Goal: Information Seeking & Learning: Learn about a topic

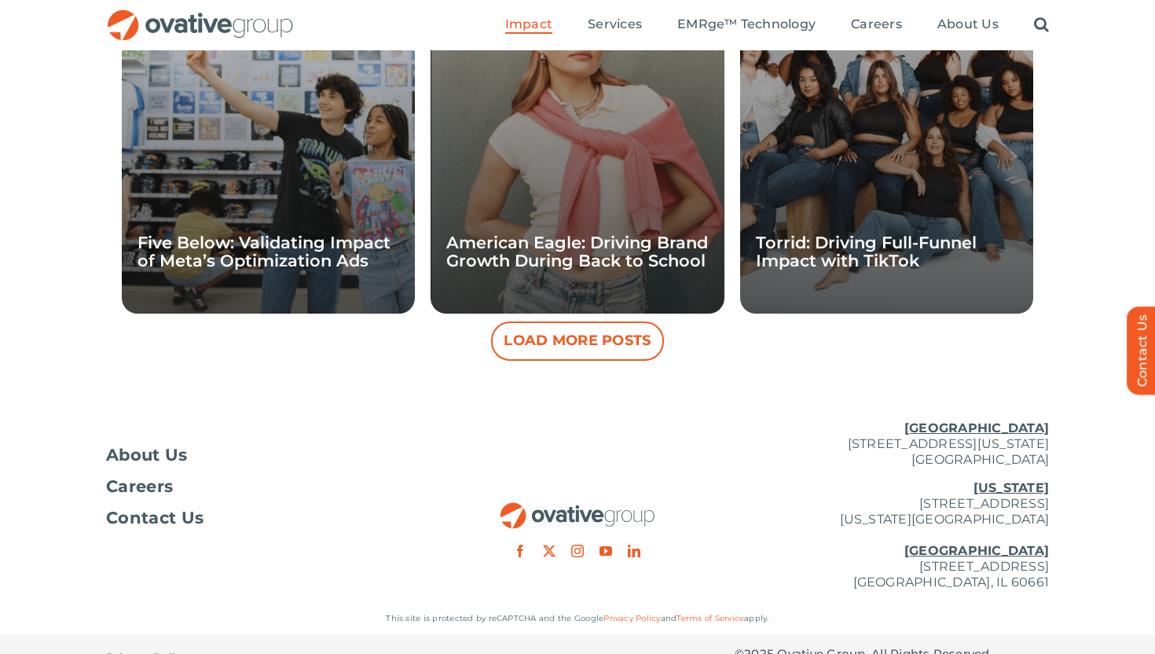
scroll to position [1441, 0]
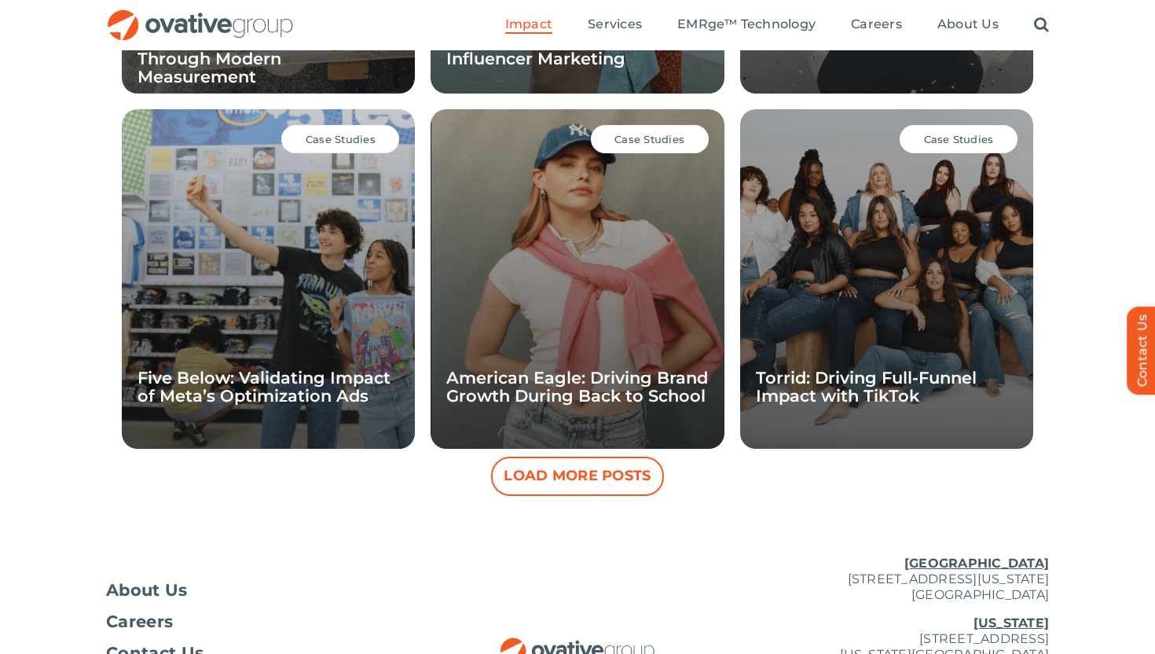
click at [607, 486] on button "Load More Posts" at bounding box center [577, 475] width 173 height 39
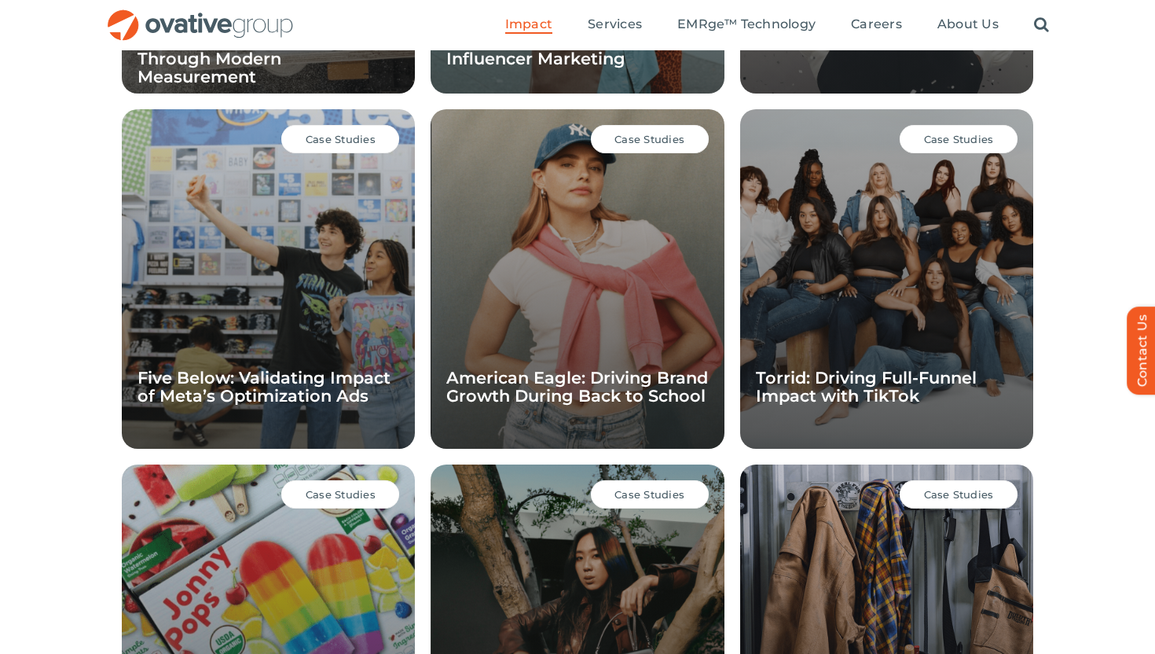
click at [591, 291] on div "Case Studies American Eagle: Driving Brand Growth During Back to School" at bounding box center [577, 278] width 293 height 339
click at [553, 354] on div "Case Studies American Eagle: Driving Brand Growth During Back to School" at bounding box center [577, 278] width 293 height 339
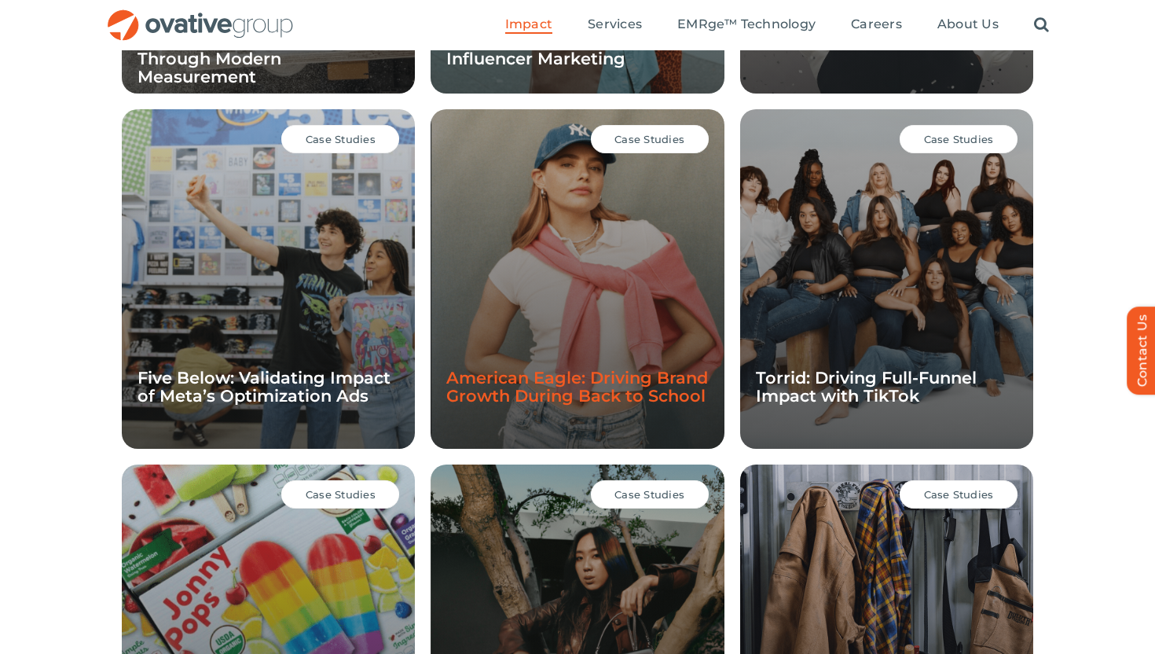
click at [543, 382] on link "American Eagle: Driving Brand Growth During Back to School" at bounding box center [577, 387] width 262 height 38
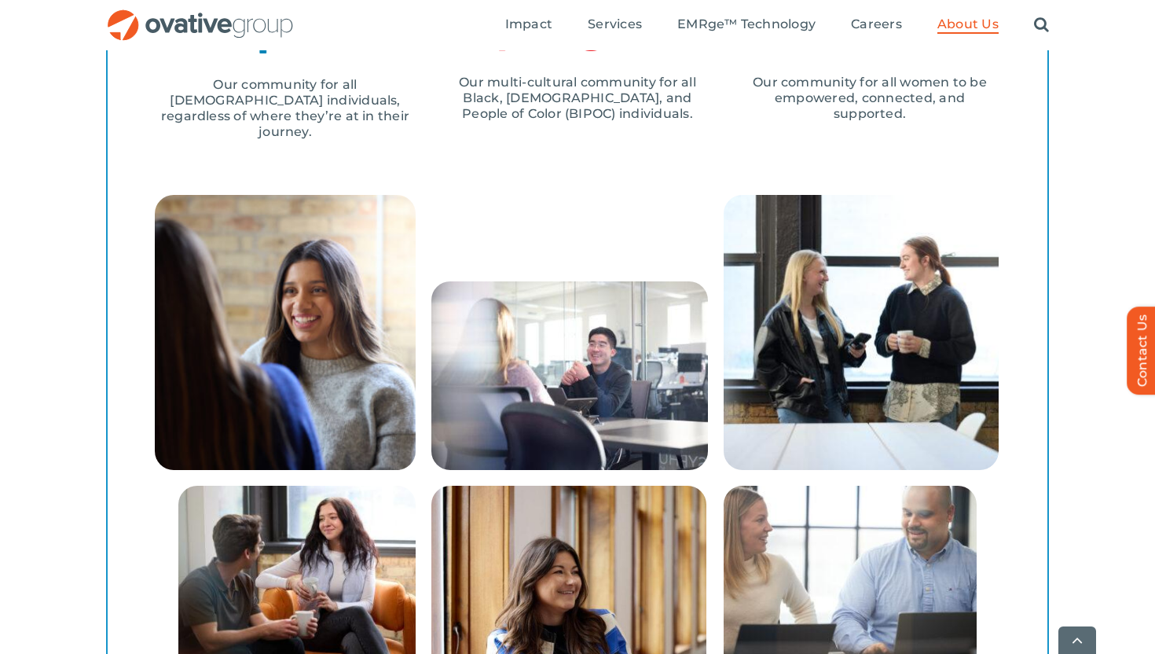
scroll to position [2421, 0]
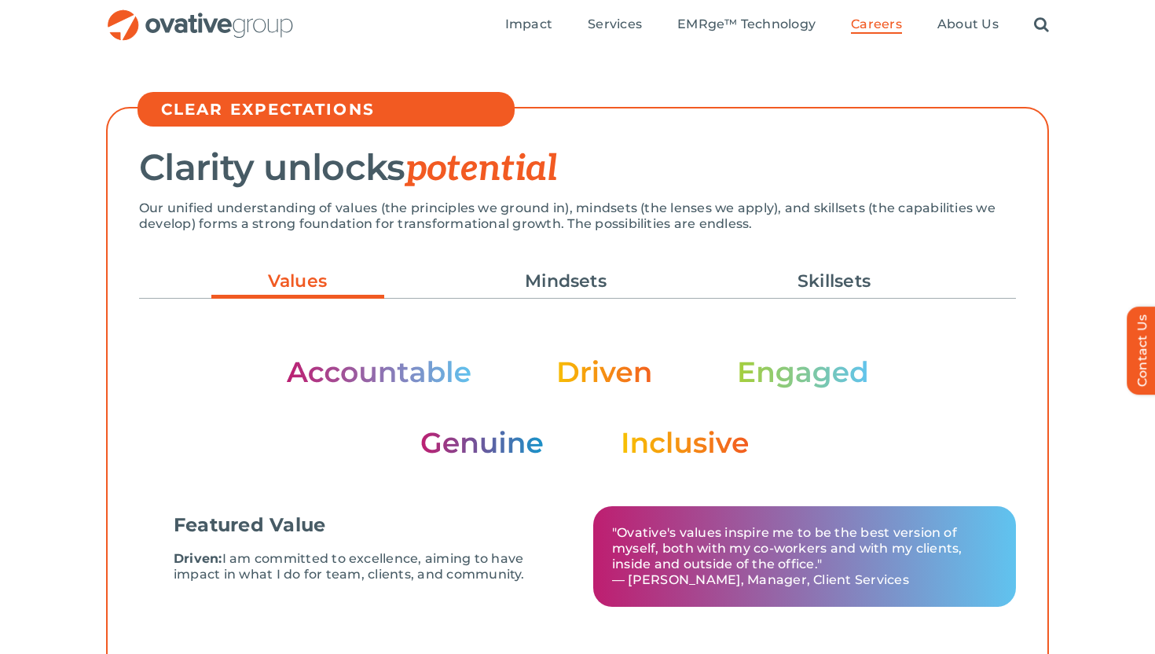
scroll to position [299, 0]
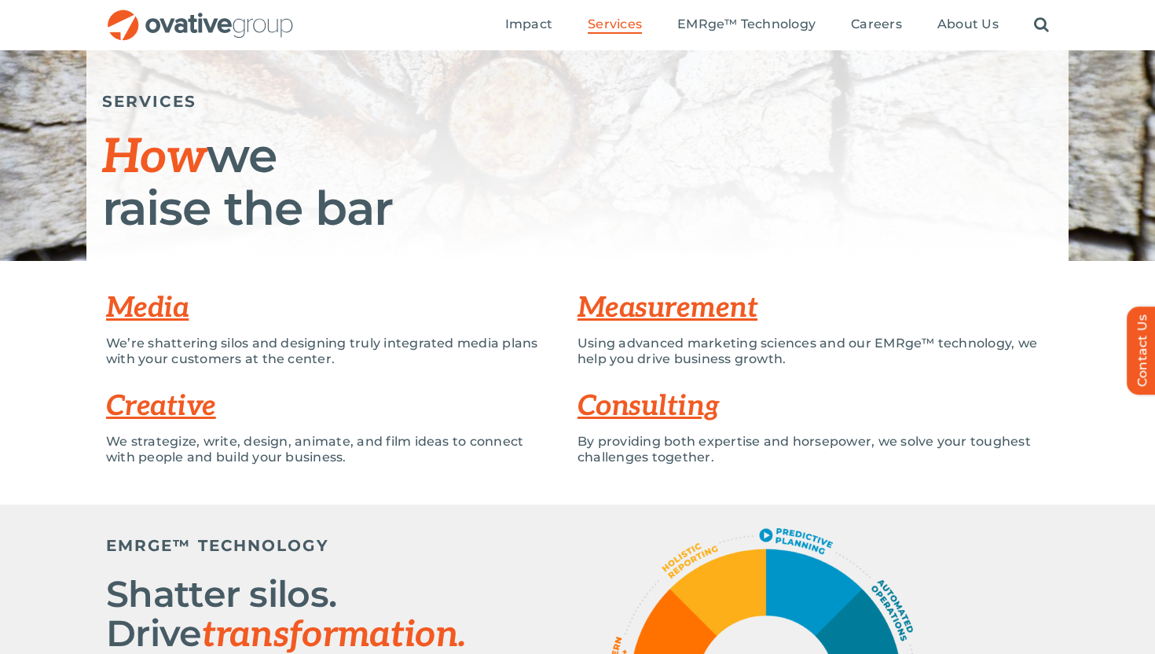
scroll to position [74, 0]
